Goal: Task Accomplishment & Management: Use online tool/utility

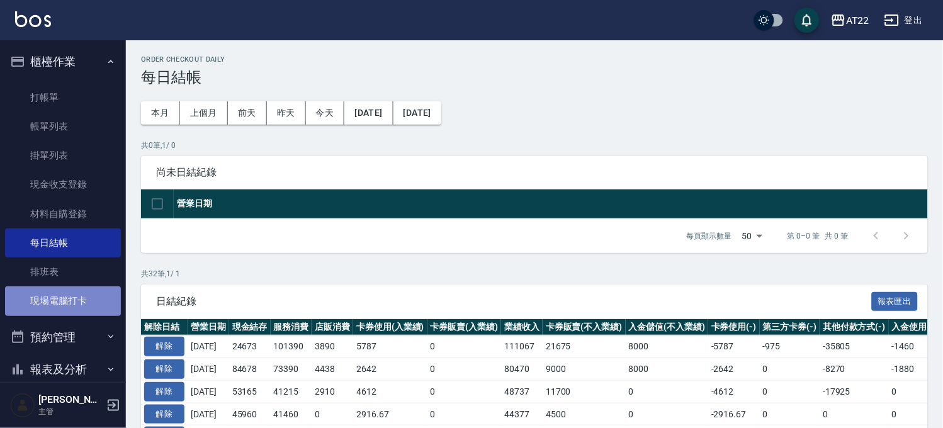
click at [84, 305] on link "現場電腦打卡" at bounding box center [63, 300] width 116 height 29
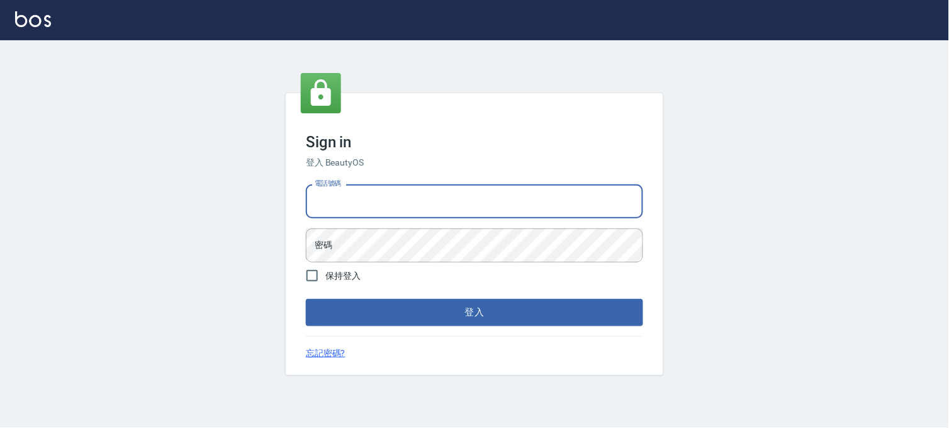
click at [443, 198] on input "電話號碼" at bounding box center [474, 201] width 337 height 34
type input "0936888819"
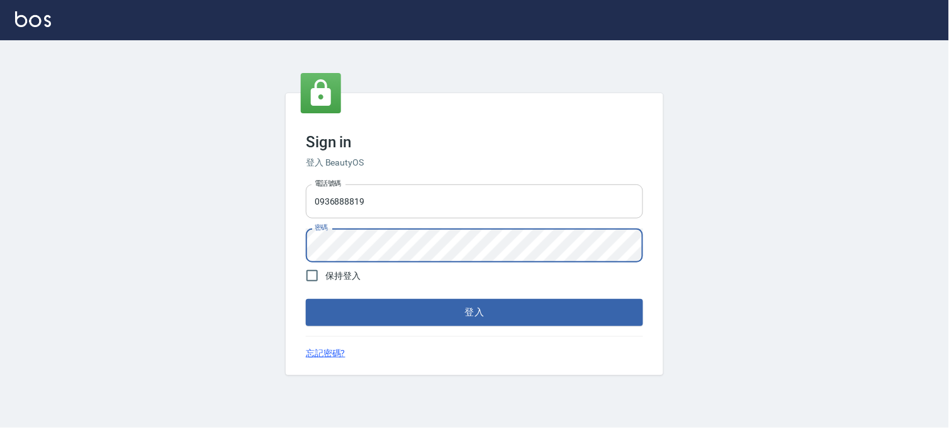
click at [306, 299] on button "登入" at bounding box center [474, 312] width 337 height 26
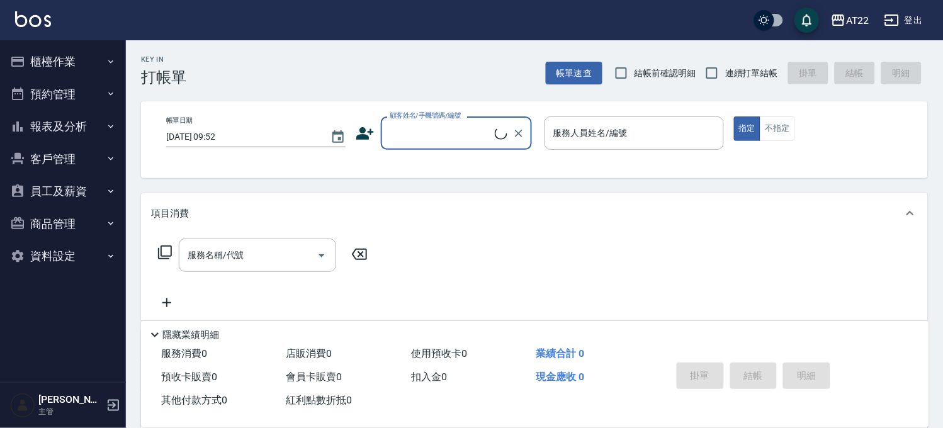
click at [84, 86] on button "預約管理" at bounding box center [63, 94] width 116 height 33
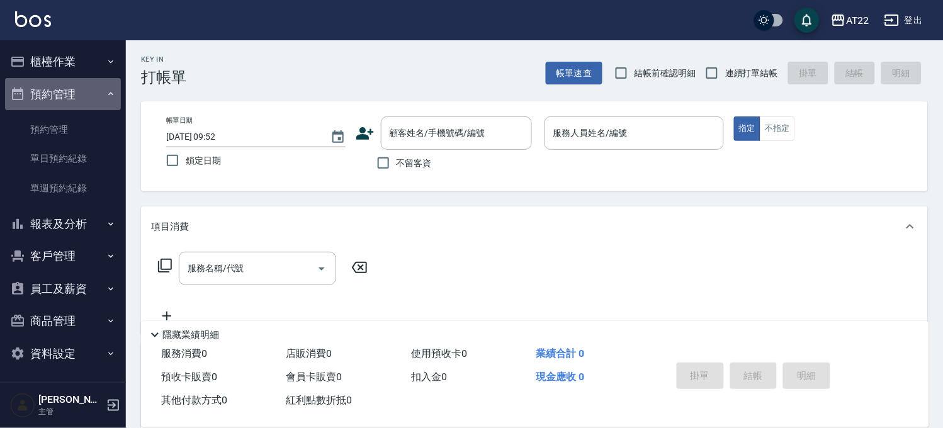
click at [74, 91] on button "預約管理" at bounding box center [63, 94] width 116 height 33
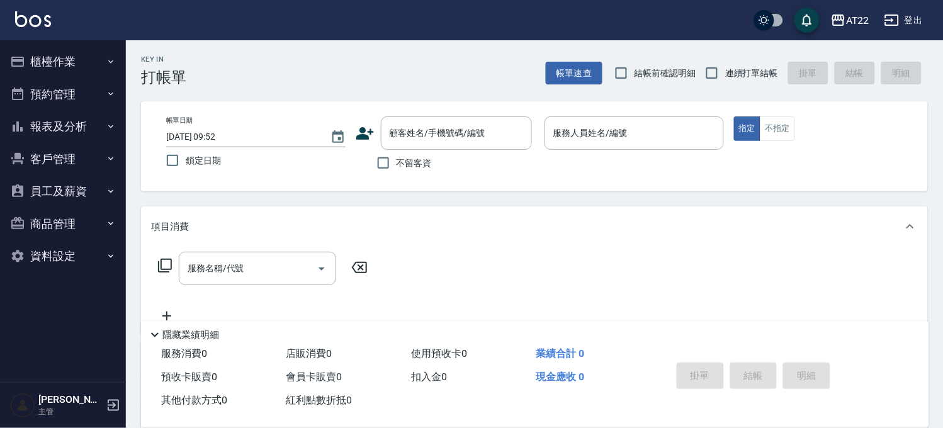
click at [89, 120] on button "報表及分析" at bounding box center [63, 126] width 116 height 33
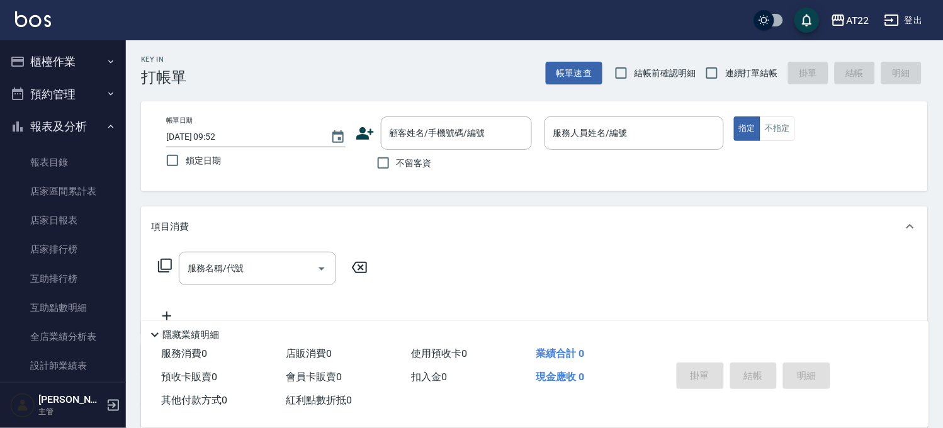
click at [88, 55] on button "櫃檯作業" at bounding box center [63, 61] width 116 height 33
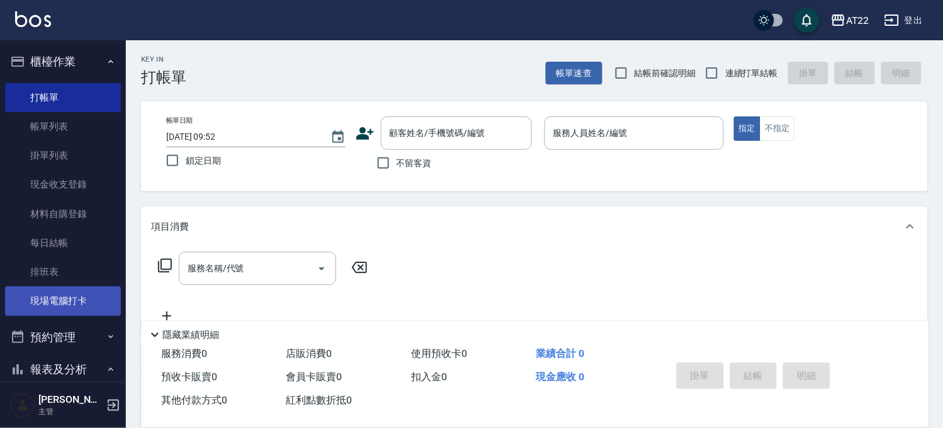
click at [92, 300] on link "現場電腦打卡" at bounding box center [63, 300] width 116 height 29
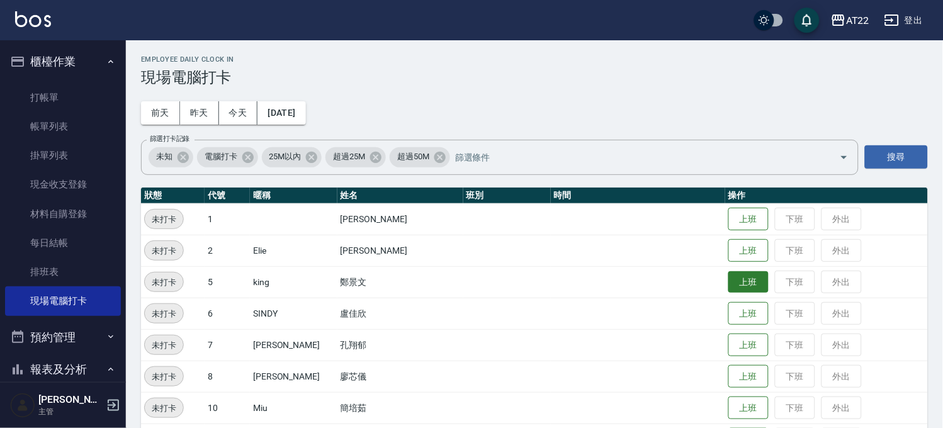
click at [728, 278] on button "上班" at bounding box center [748, 282] width 40 height 22
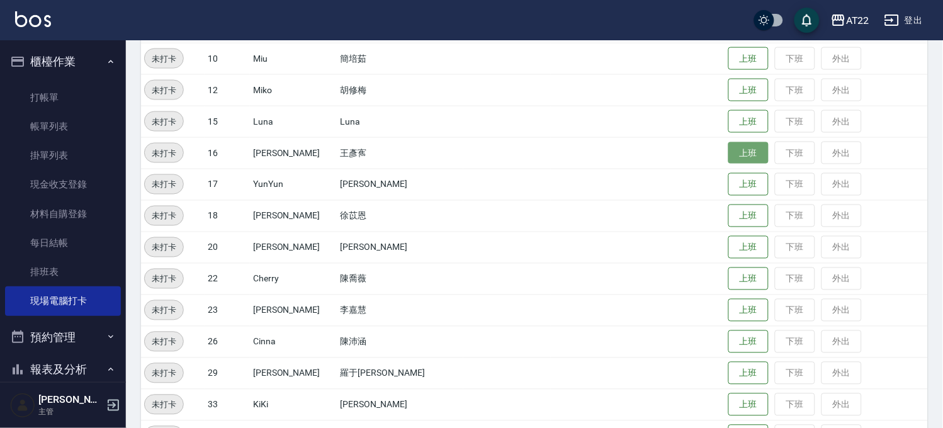
click at [728, 148] on button "上班" at bounding box center [748, 153] width 40 height 22
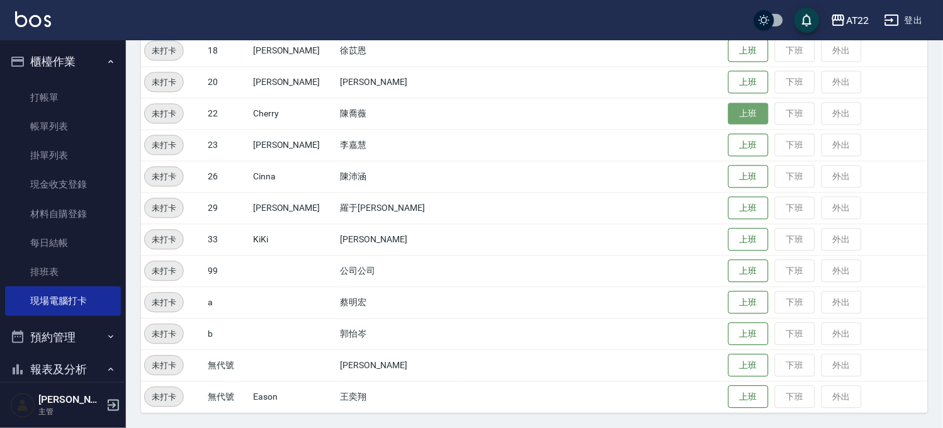
click at [728, 104] on button "上班" at bounding box center [748, 114] width 40 height 22
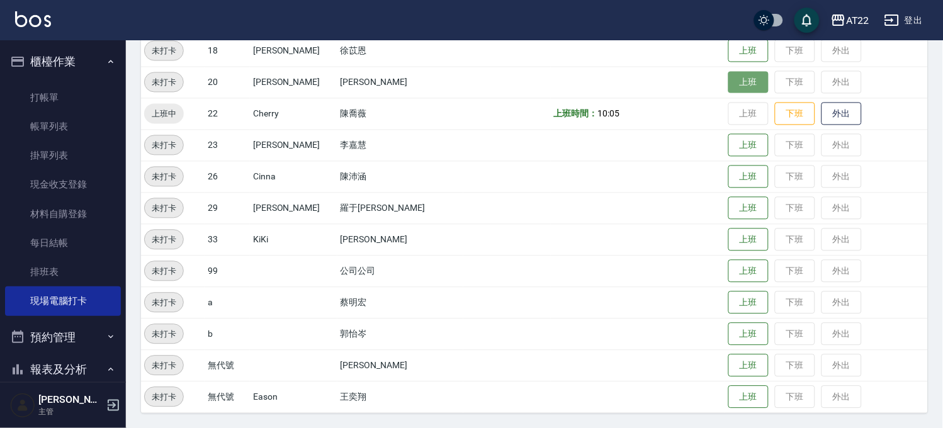
click at [742, 87] on button "上班" at bounding box center [748, 83] width 40 height 22
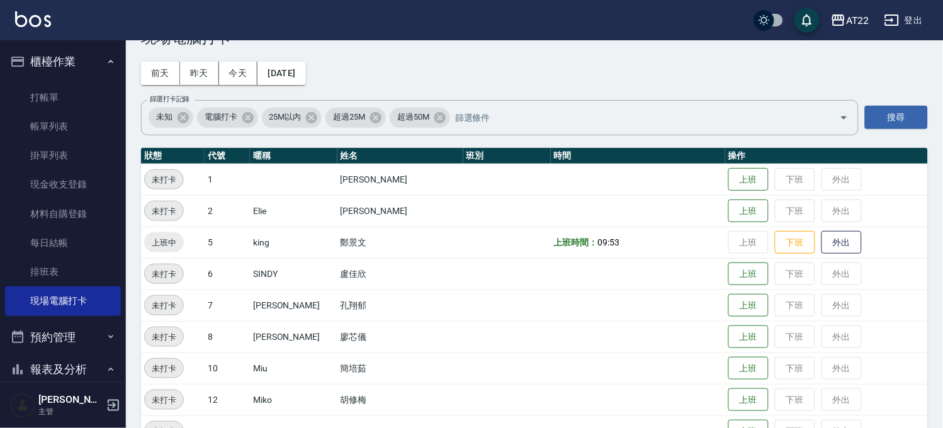
scroll to position [0, 0]
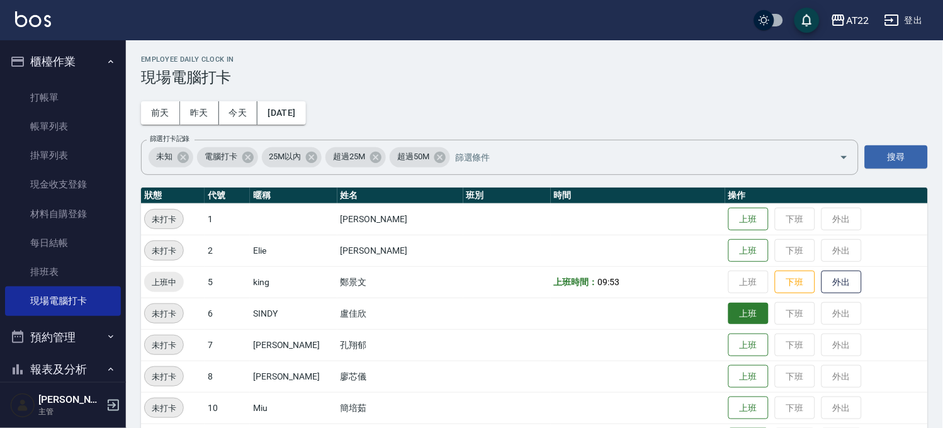
click at [728, 313] on button "上班" at bounding box center [748, 314] width 40 height 22
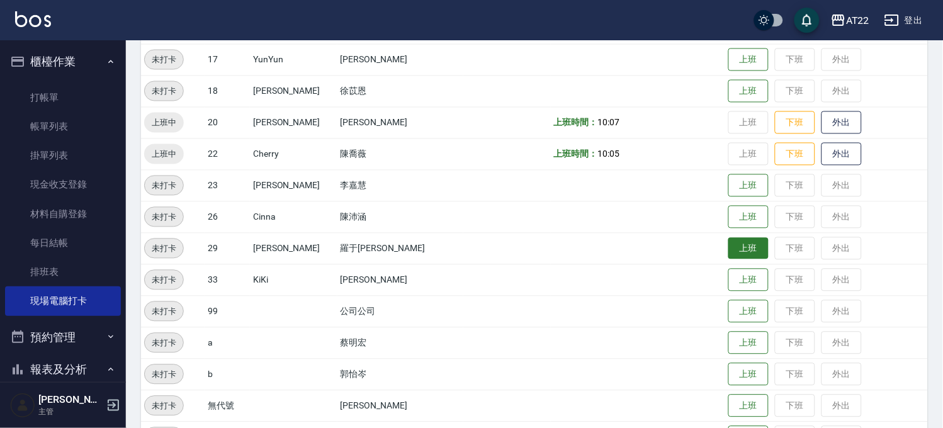
scroll to position [514, 0]
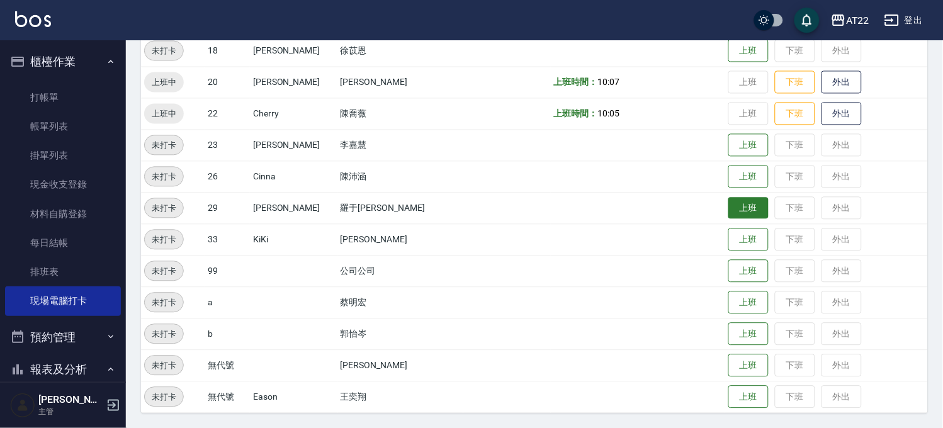
click at [732, 205] on button "上班" at bounding box center [748, 209] width 40 height 22
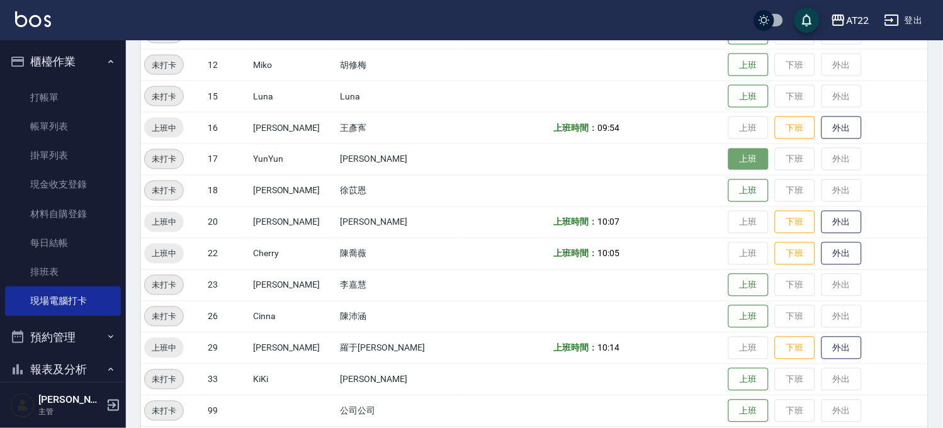
click at [728, 149] on button "上班" at bounding box center [748, 160] width 40 height 22
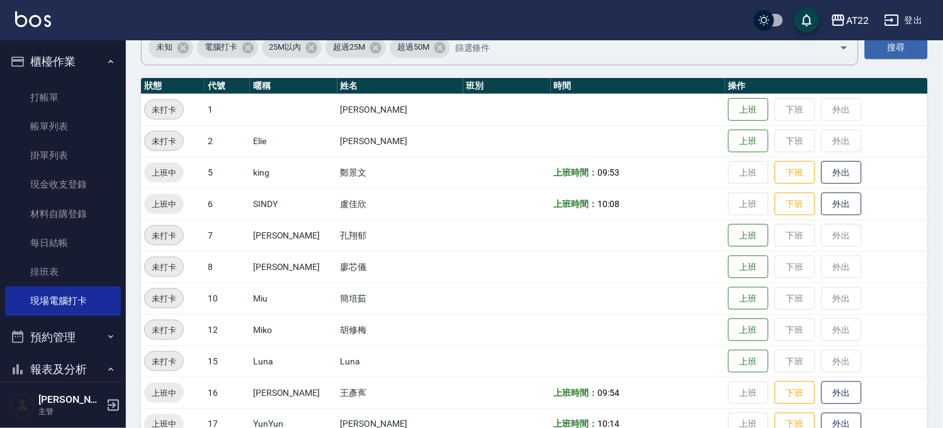
scroll to position [25, 0]
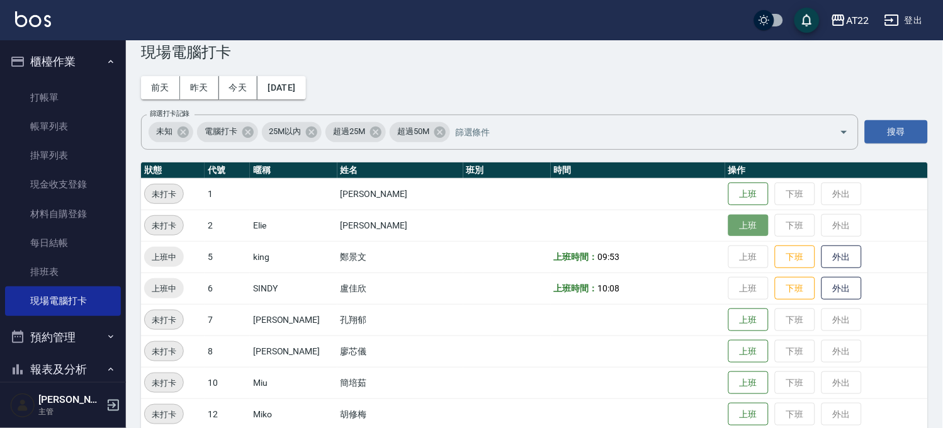
click at [730, 219] on button "上班" at bounding box center [748, 226] width 40 height 22
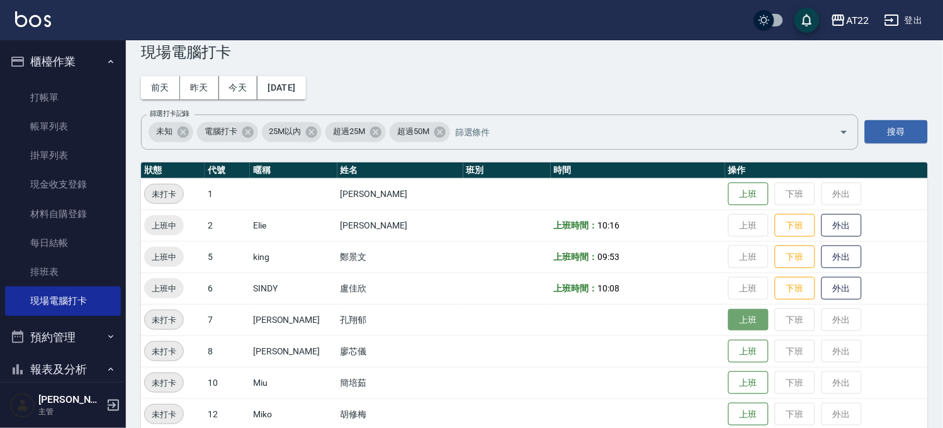
click at [733, 318] on button "上班" at bounding box center [748, 320] width 40 height 22
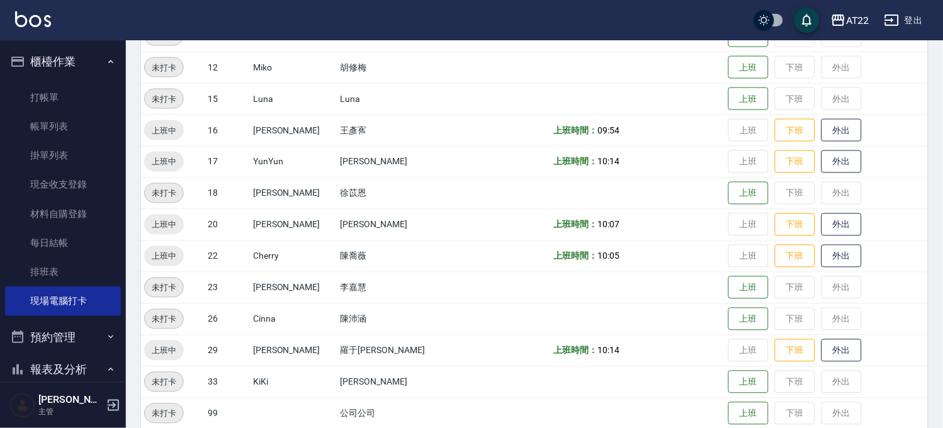
scroll to position [380, 0]
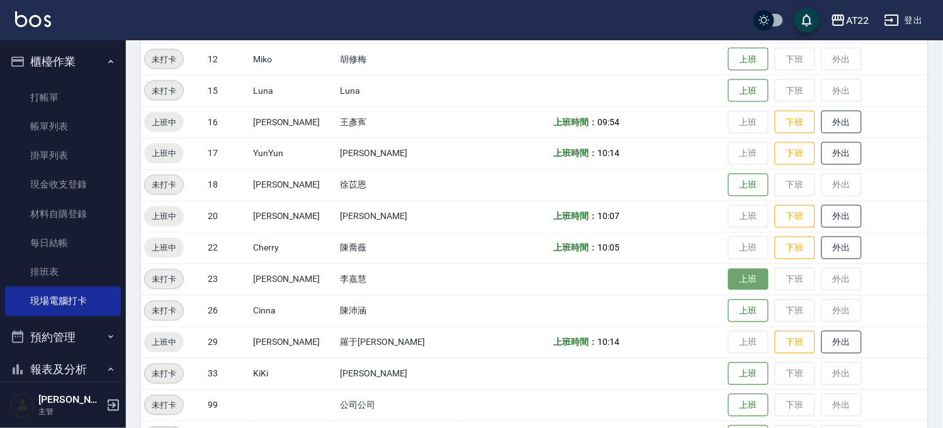
click at [735, 278] on button "上班" at bounding box center [748, 280] width 40 height 22
click at [692, 175] on td at bounding box center [638, 184] width 174 height 31
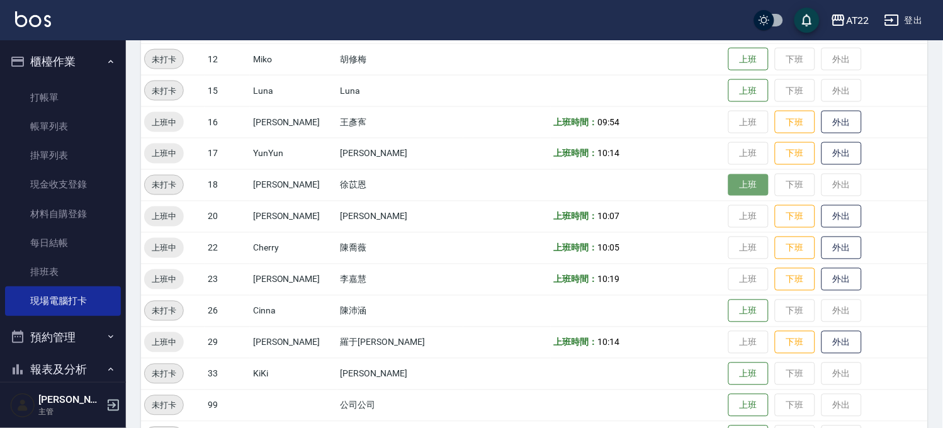
click at [728, 174] on button "上班" at bounding box center [748, 185] width 40 height 22
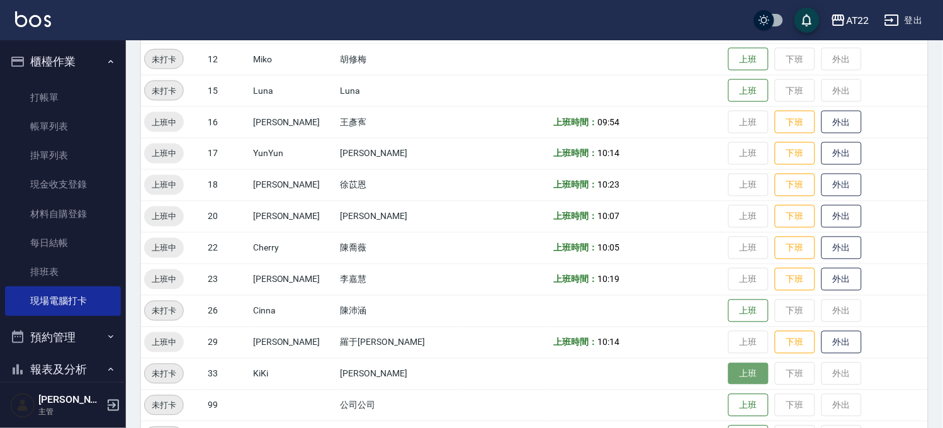
click at [728, 376] on button "上班" at bounding box center [748, 374] width 40 height 22
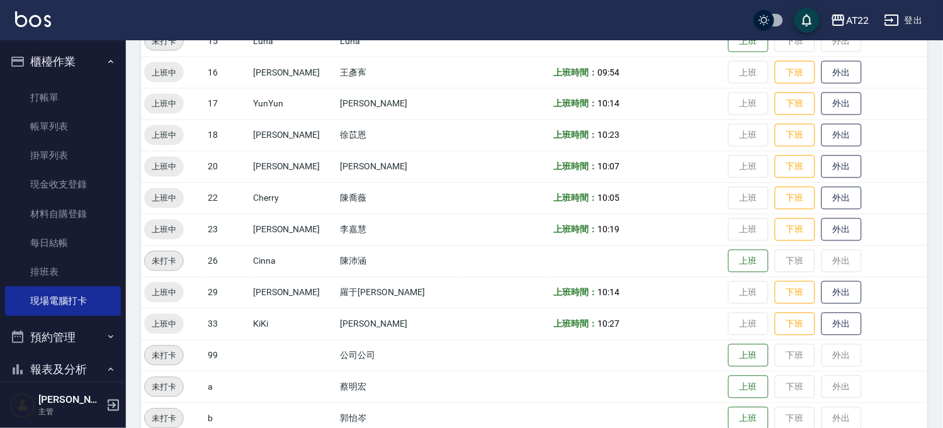
scroll to position [450, 0]
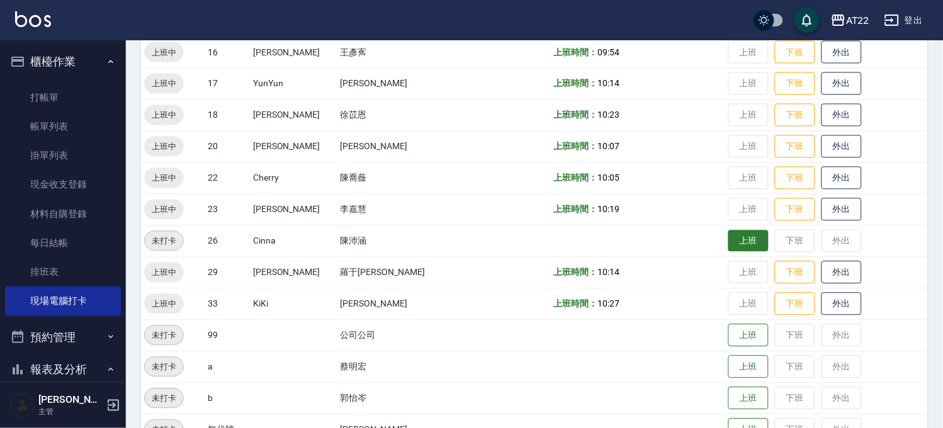
click at [728, 233] on button "上班" at bounding box center [748, 241] width 40 height 22
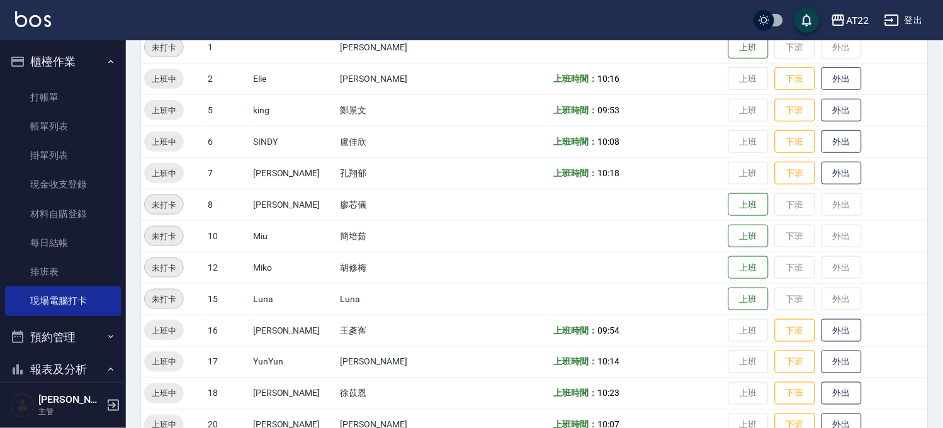
scroll to position [171, 0]
click at [728, 205] on button "上班" at bounding box center [748, 206] width 40 height 22
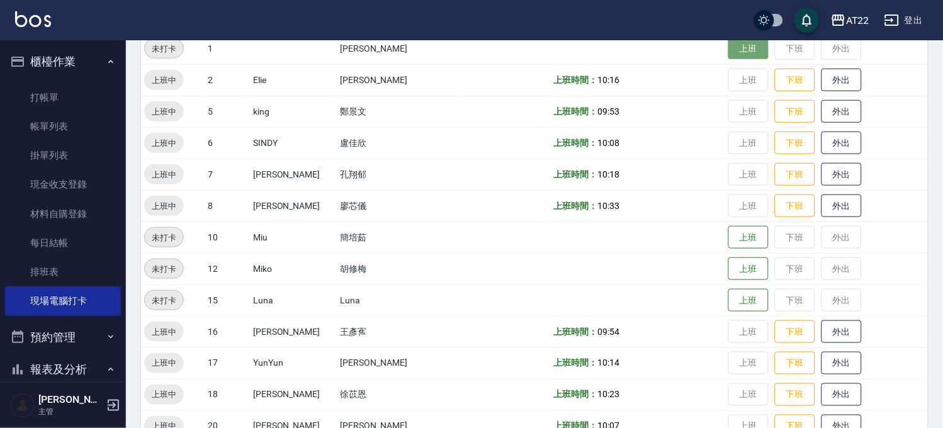
click at [728, 51] on button "上班" at bounding box center [748, 49] width 40 height 22
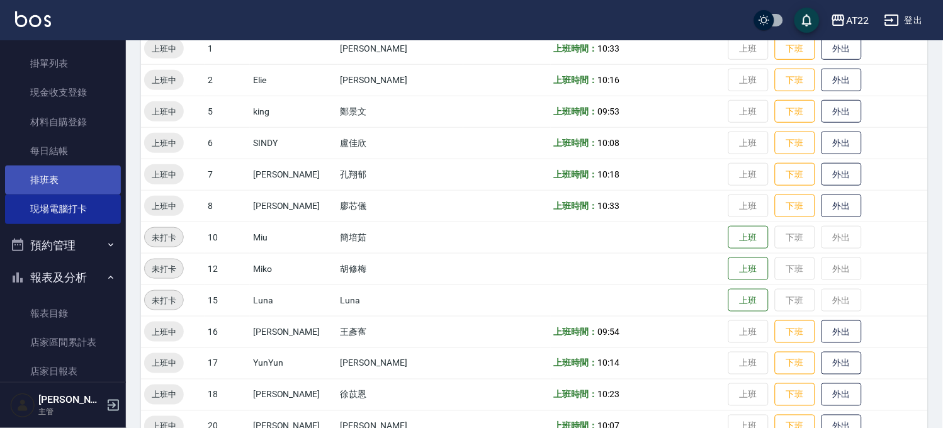
scroll to position [140, 0]
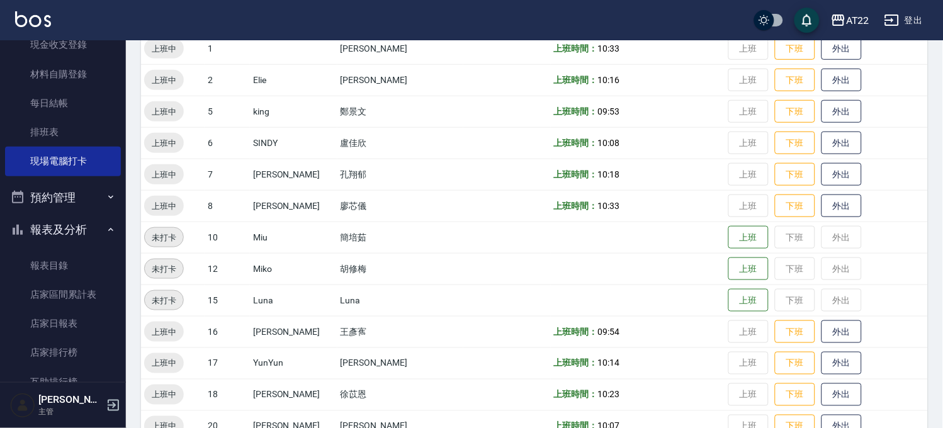
click at [79, 234] on button "報表及分析" at bounding box center [63, 229] width 116 height 33
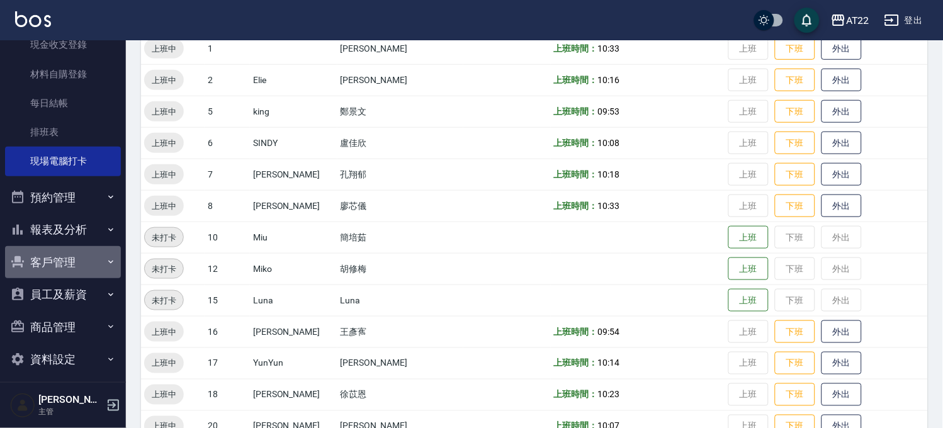
click at [69, 260] on button "客戶管理" at bounding box center [63, 262] width 116 height 33
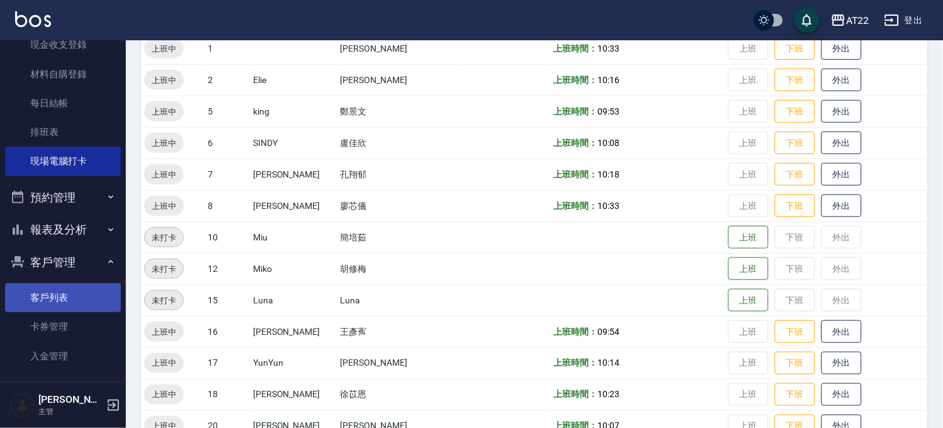
click at [57, 296] on link "客戶列表" at bounding box center [63, 297] width 116 height 29
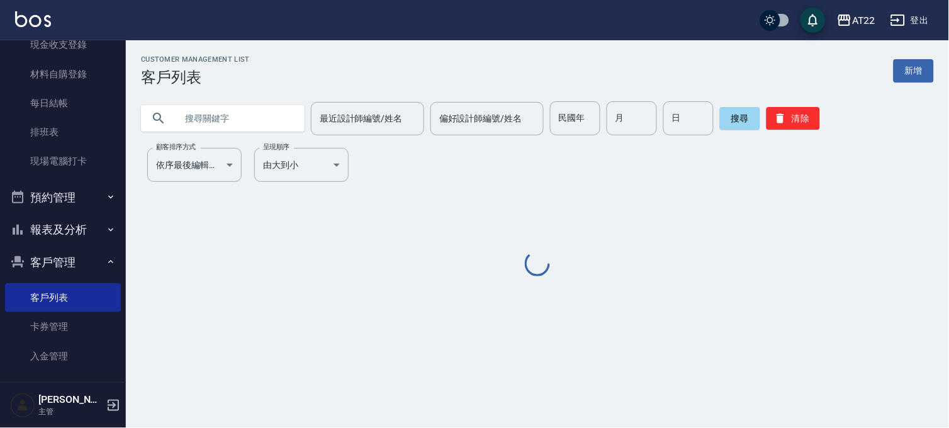
click at [246, 115] on input "text" at bounding box center [235, 118] width 118 height 34
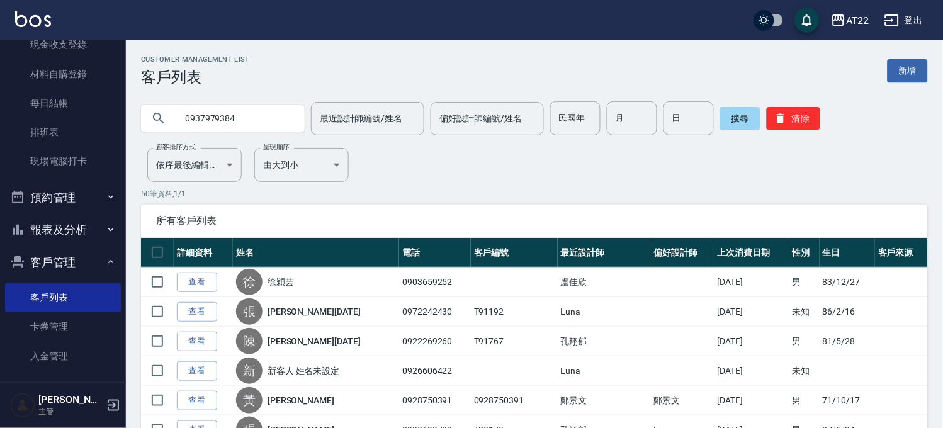
type input "0937979384"
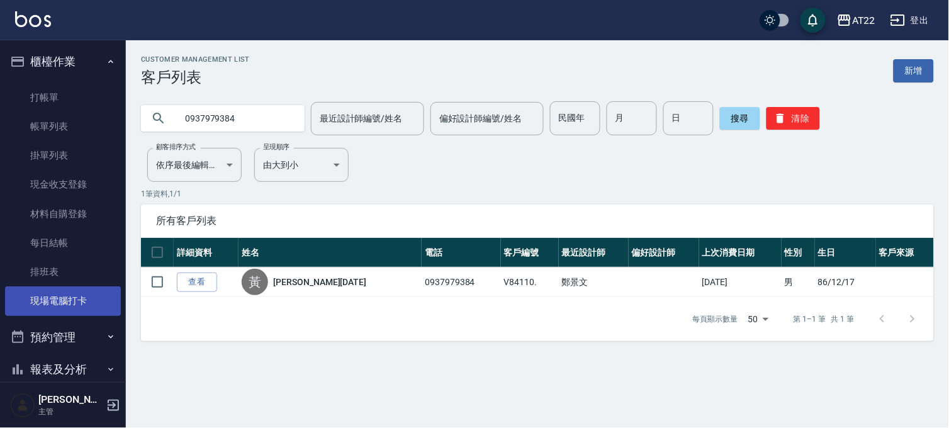
click at [67, 298] on link "現場電腦打卡" at bounding box center [63, 300] width 116 height 29
